Goal: Task Accomplishment & Management: Complete application form

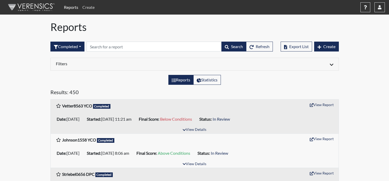
click at [89, 7] on link "Create" at bounding box center [88, 7] width 16 height 10
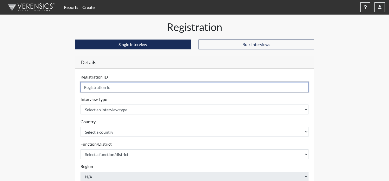
click at [98, 86] on input "text" at bounding box center [195, 87] width 228 height 10
type input "Patlan7320 POIII Minot"
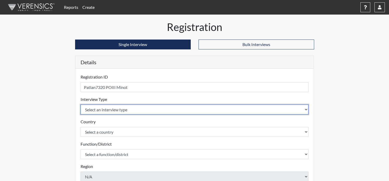
select select "ff757fb6-e1bf-11ea-9c9f-0eff0cf7eb8f"
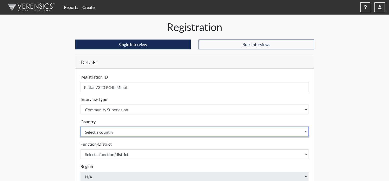
select select "united-states-of-[GEOGRAPHIC_DATA]"
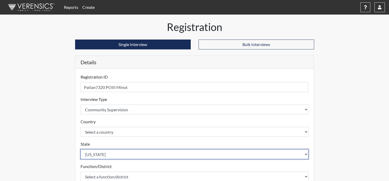
select select "ND"
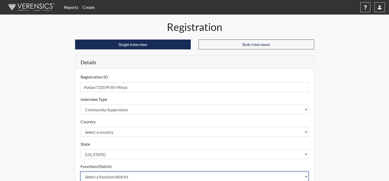
scroll to position [1, 0]
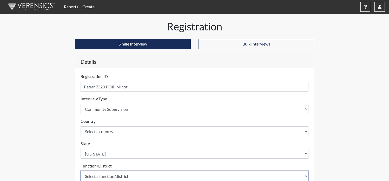
select select "4c6cf6b7-0a66-4ddf-a33c-c3617a18a22d"
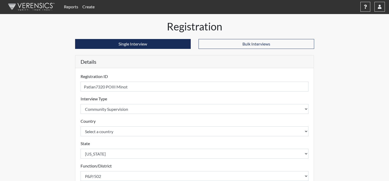
scroll to position [134, 0]
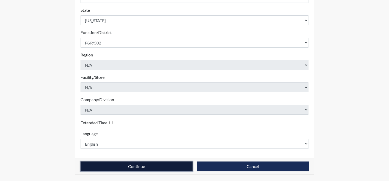
click at [124, 166] on button "Continue" at bounding box center [137, 166] width 112 height 10
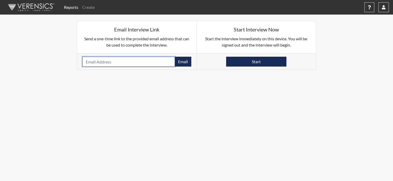
click at [91, 62] on input "email" at bounding box center [128, 62] width 93 height 10
paste input "[EMAIL_ADDRESS][PERSON_NAME][DOMAIN_NAME]"
type input "[EMAIL_ADDRESS][PERSON_NAME][DOMAIN_NAME]"
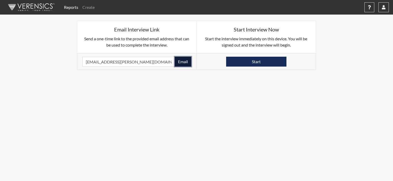
click at [187, 63] on button "Email" at bounding box center [183, 62] width 17 height 10
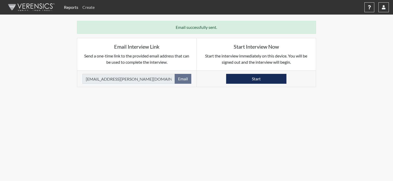
click at [89, 9] on link "Create" at bounding box center [88, 7] width 16 height 10
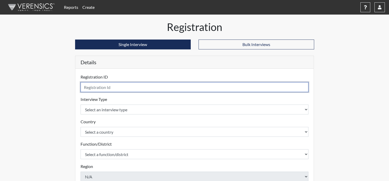
click at [96, 88] on input "text" at bounding box center [195, 87] width 228 height 10
type input "Boyungs3921 POIII Minot"
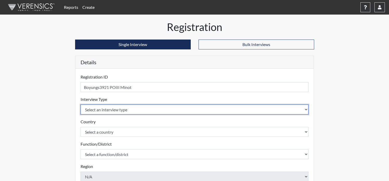
select select "ff757fb6-e1bf-11ea-9c9f-0eff0cf7eb8f"
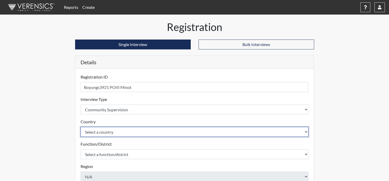
select select "united-states-of-[GEOGRAPHIC_DATA]"
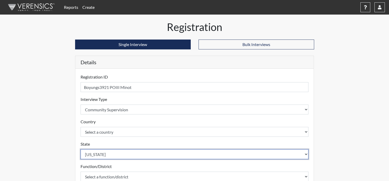
select select "ND"
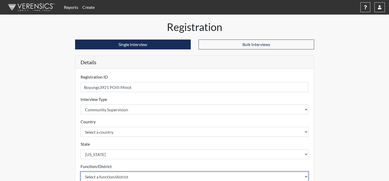
scroll to position [1, 0]
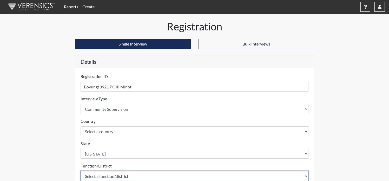
select select "4c6cf6b7-0a66-4ddf-a33c-c3617a18a22d"
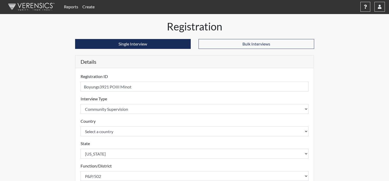
scroll to position [134, 0]
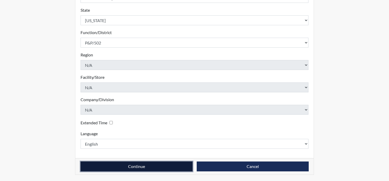
click at [145, 170] on button "Continue" at bounding box center [137, 166] width 112 height 10
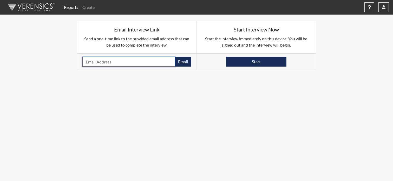
click at [92, 63] on input "email" at bounding box center [128, 62] width 93 height 10
paste input "[EMAIL_ADDRESS][DOMAIN_NAME]"
type input "[EMAIL_ADDRESS][DOMAIN_NAME]"
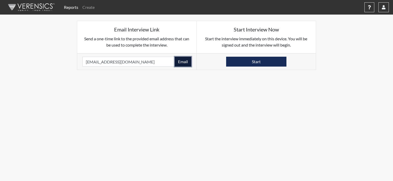
click at [187, 65] on button "Email" at bounding box center [183, 62] width 17 height 10
